Goal: Transaction & Acquisition: Purchase product/service

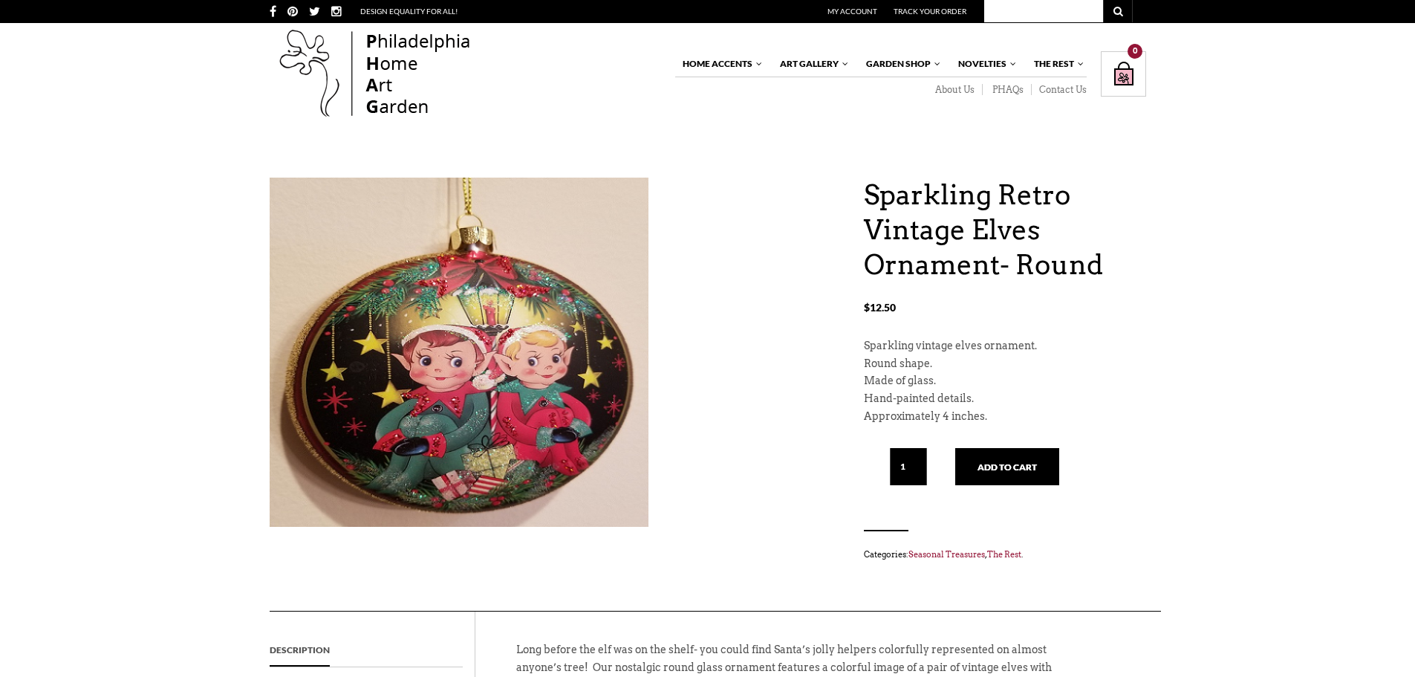
scroll to position [372, 0]
